Goal: Task Accomplishment & Management: Manage account settings

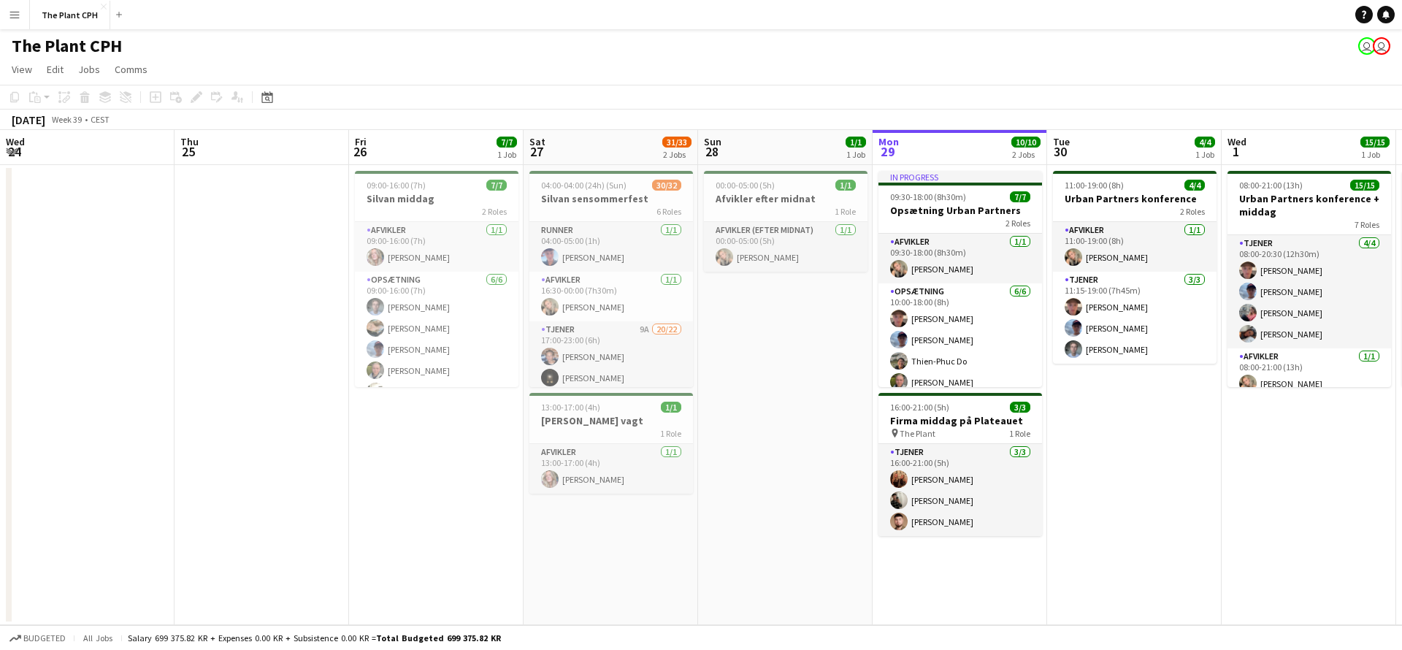
scroll to position [0, 349]
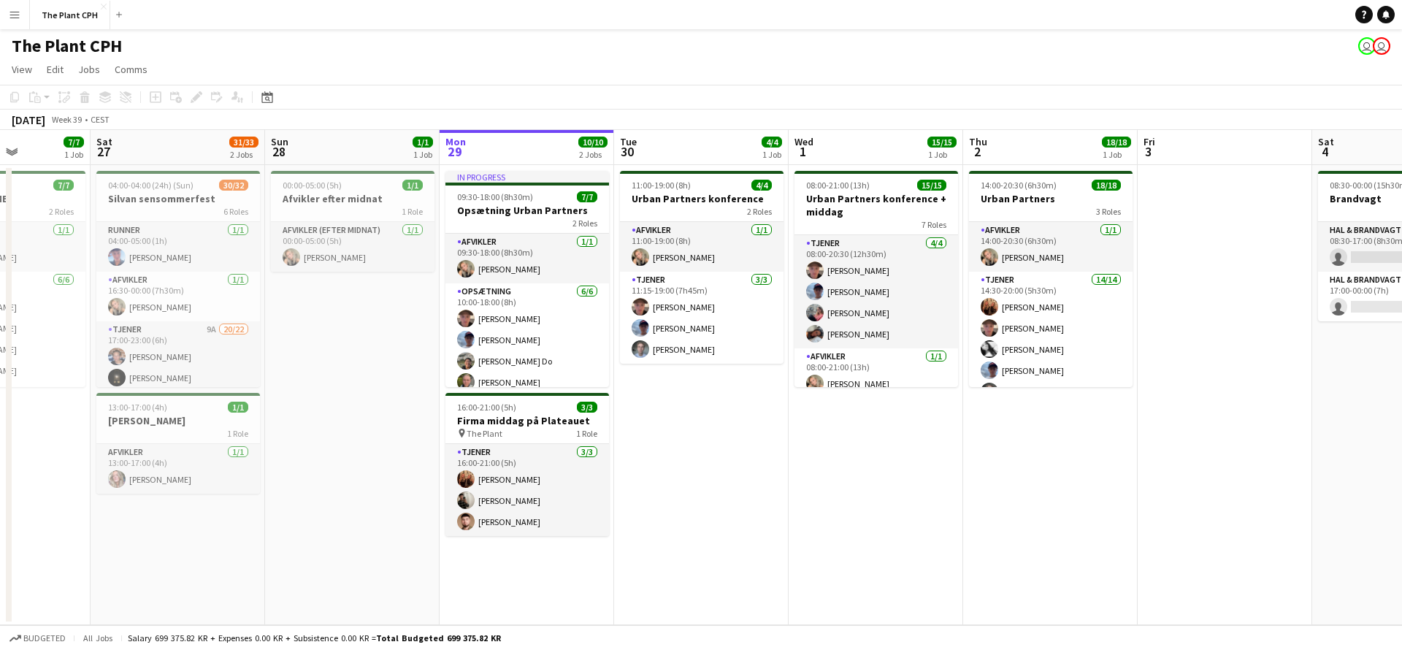
click at [400, 64] on app-page-menu "View Day view expanded Day view collapsed Month view Date picker Jump to today …" at bounding box center [701, 71] width 1402 height 28
click at [20, 17] on button "Menu" at bounding box center [14, 14] width 29 height 29
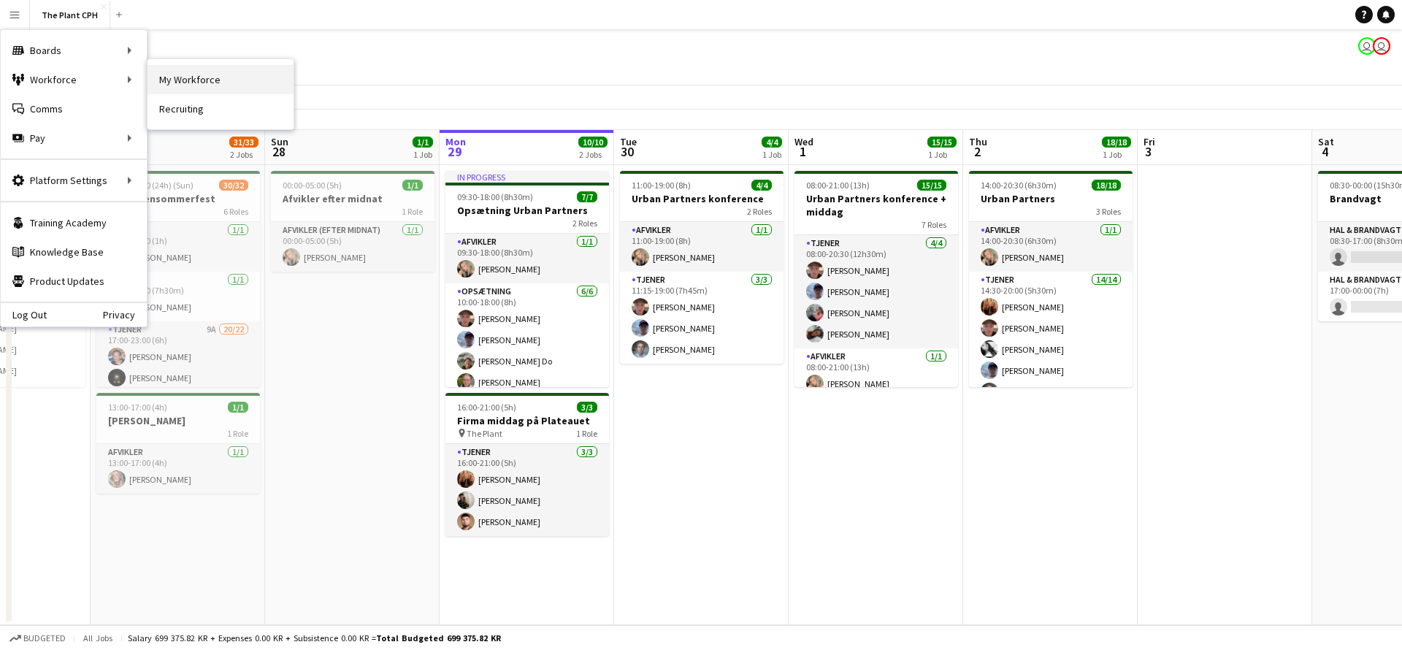
click at [203, 84] on link "My Workforce" at bounding box center [220, 79] width 146 height 29
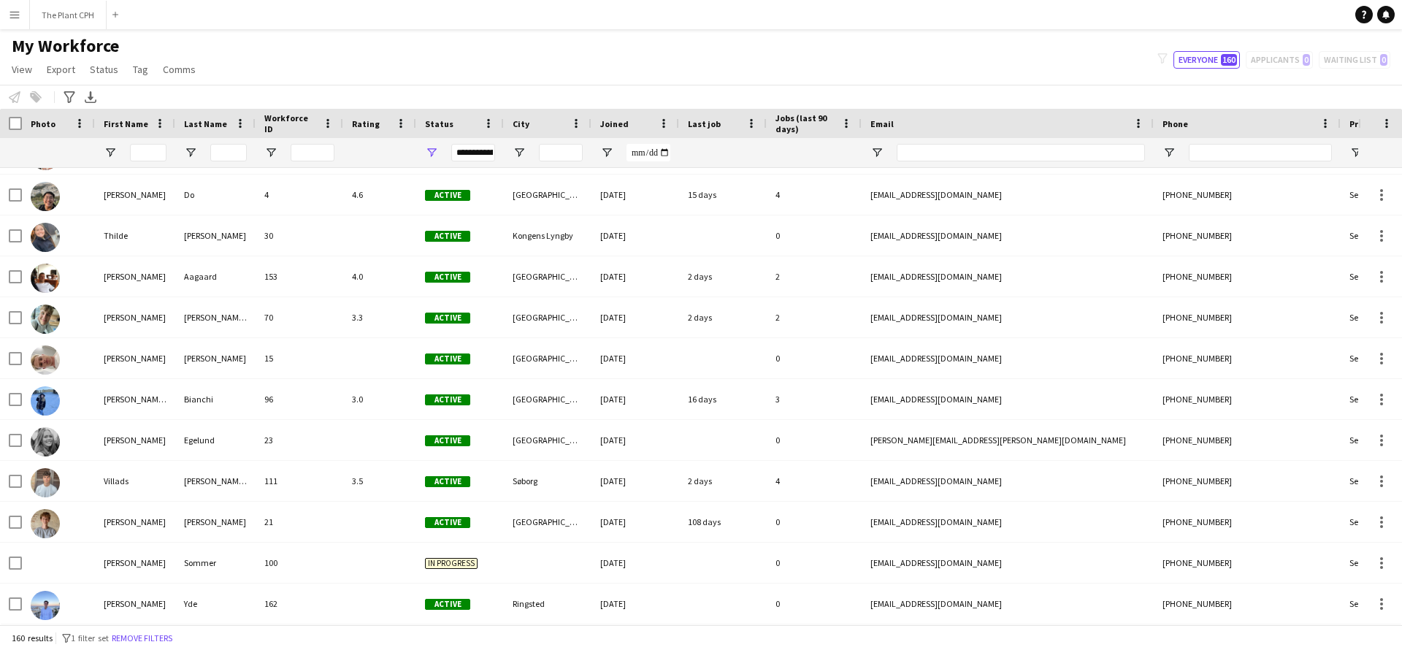
click at [21, 12] on button "Menu" at bounding box center [14, 14] width 29 height 29
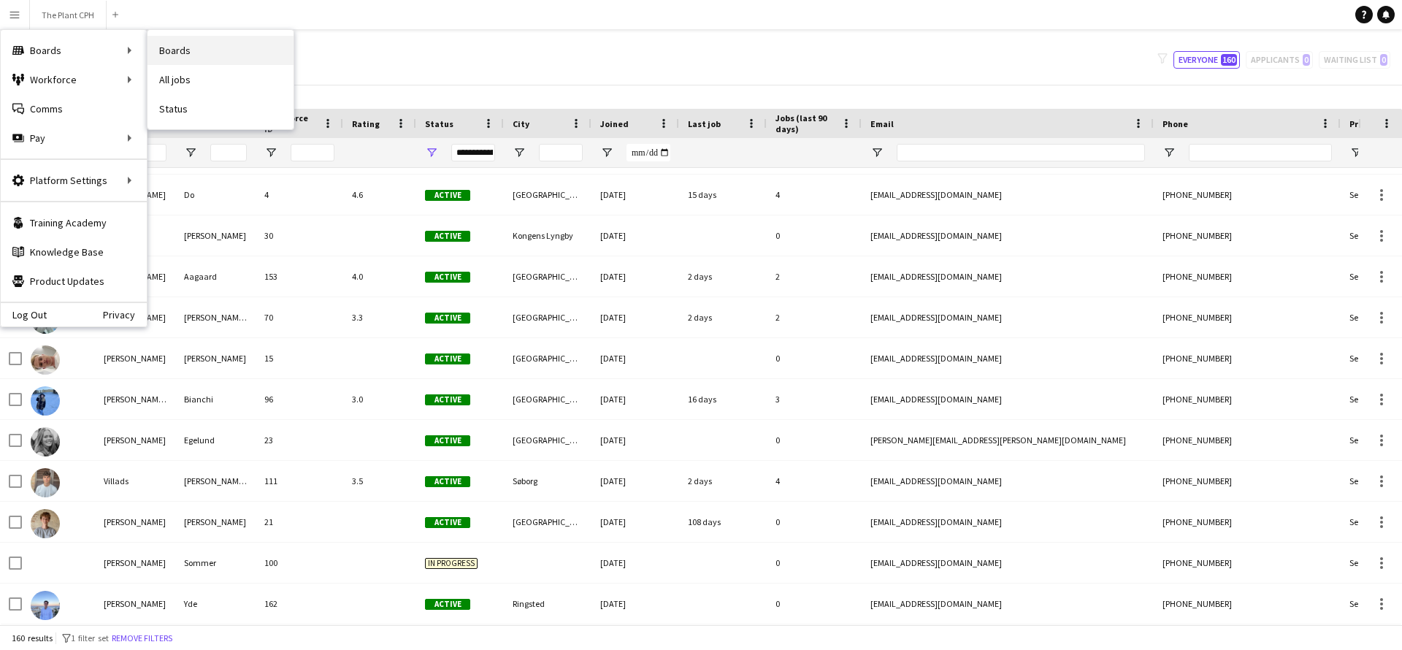
click at [177, 47] on link "Boards" at bounding box center [220, 50] width 146 height 29
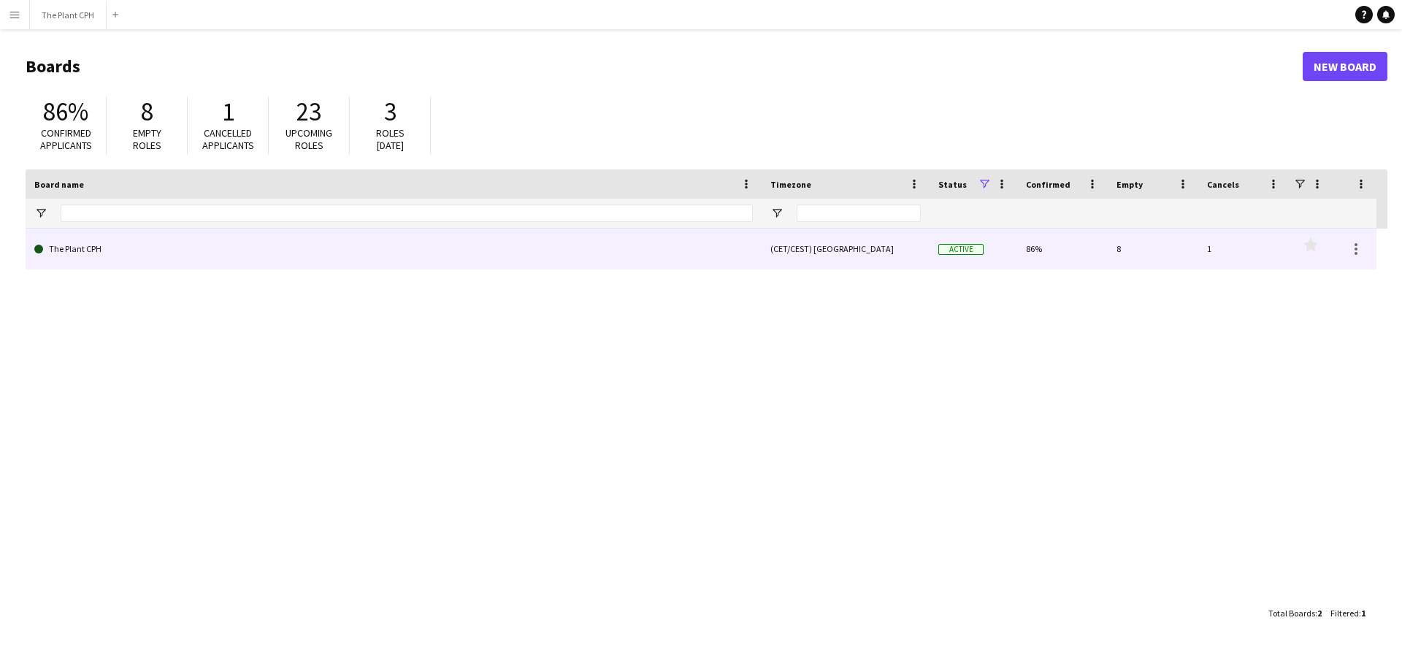
click at [74, 238] on link "The Plant CPH" at bounding box center [393, 248] width 718 height 41
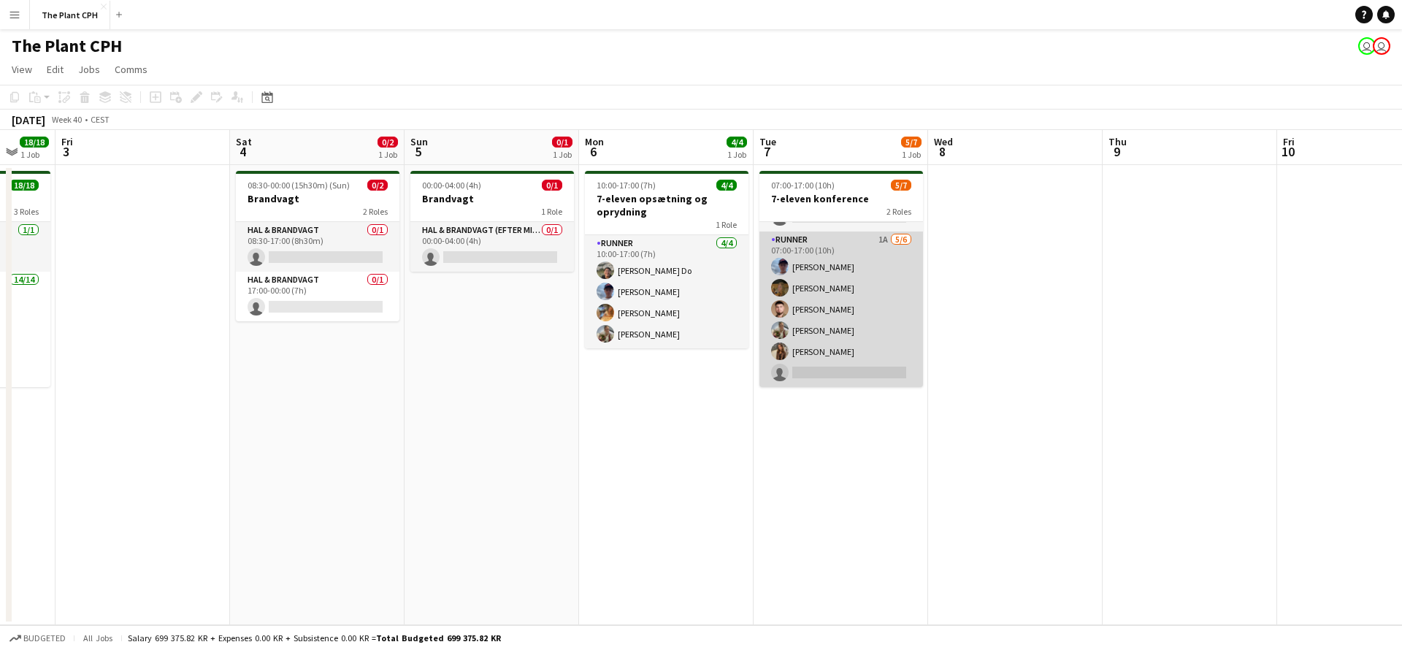
click at [813, 312] on app-card-role "Runner 1A 5/6 07:00-17:00 (10h) Noah Holst Krista Blanchez Farlov Amir Ramadani…" at bounding box center [841, 308] width 164 height 155
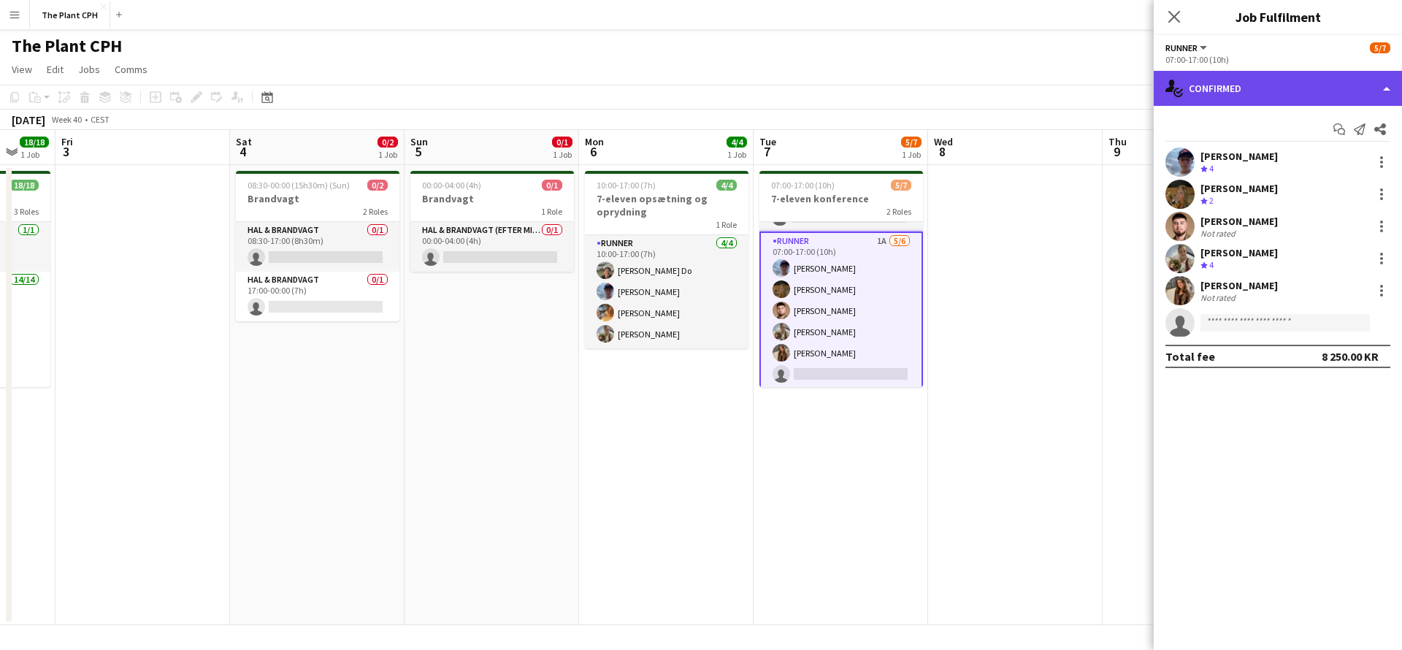
click at [1219, 99] on div "single-neutral-actions-check-2 Confirmed" at bounding box center [1277, 88] width 248 height 35
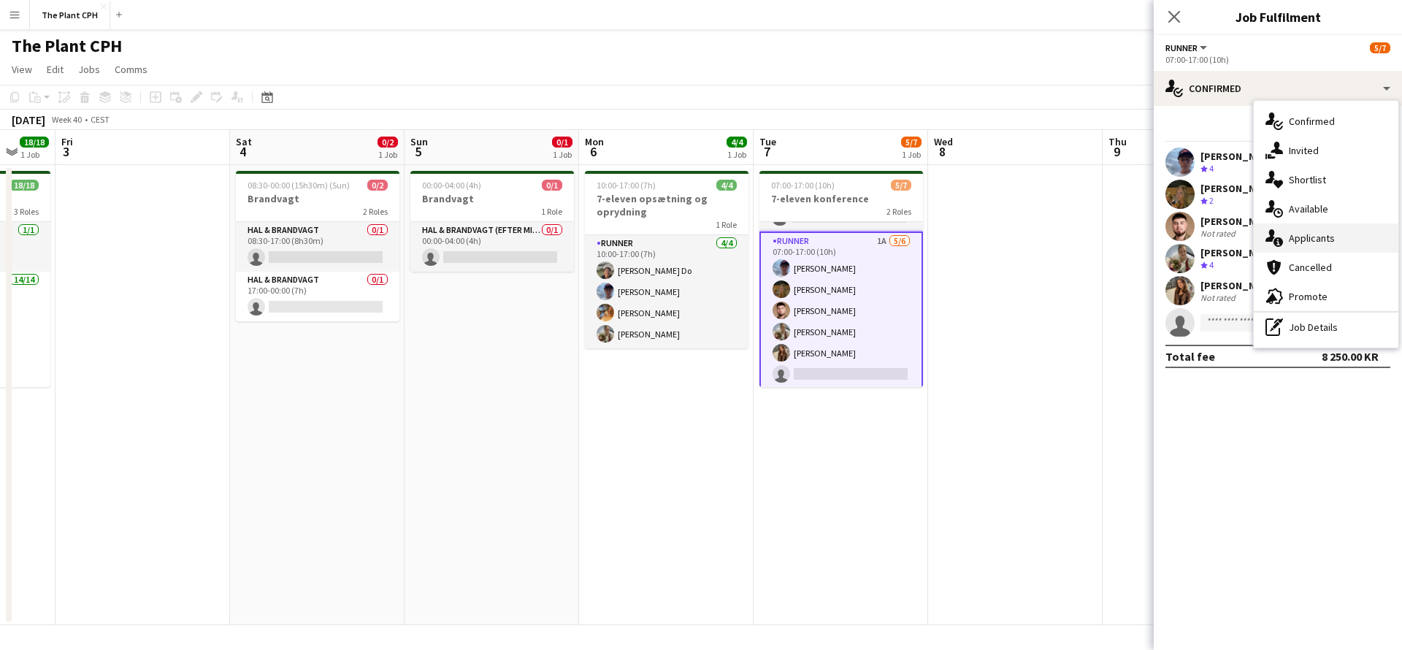
click at [1286, 246] on div "single-neutral-actions-information Applicants" at bounding box center [1325, 237] width 145 height 29
